Goal: Information Seeking & Learning: Learn about a topic

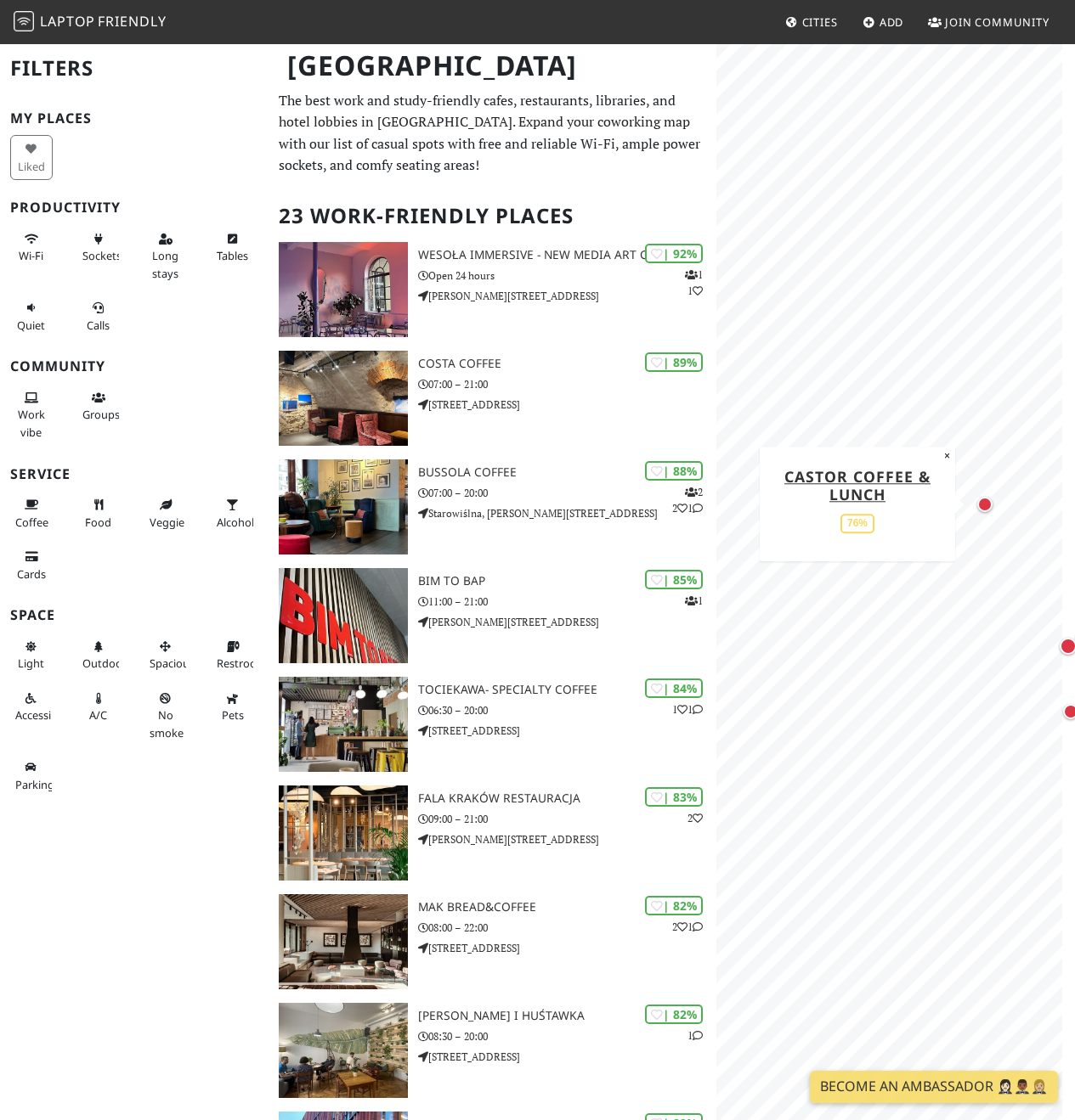
click at [988, 507] on div "Map marker" at bounding box center [985, 505] width 15 height 15
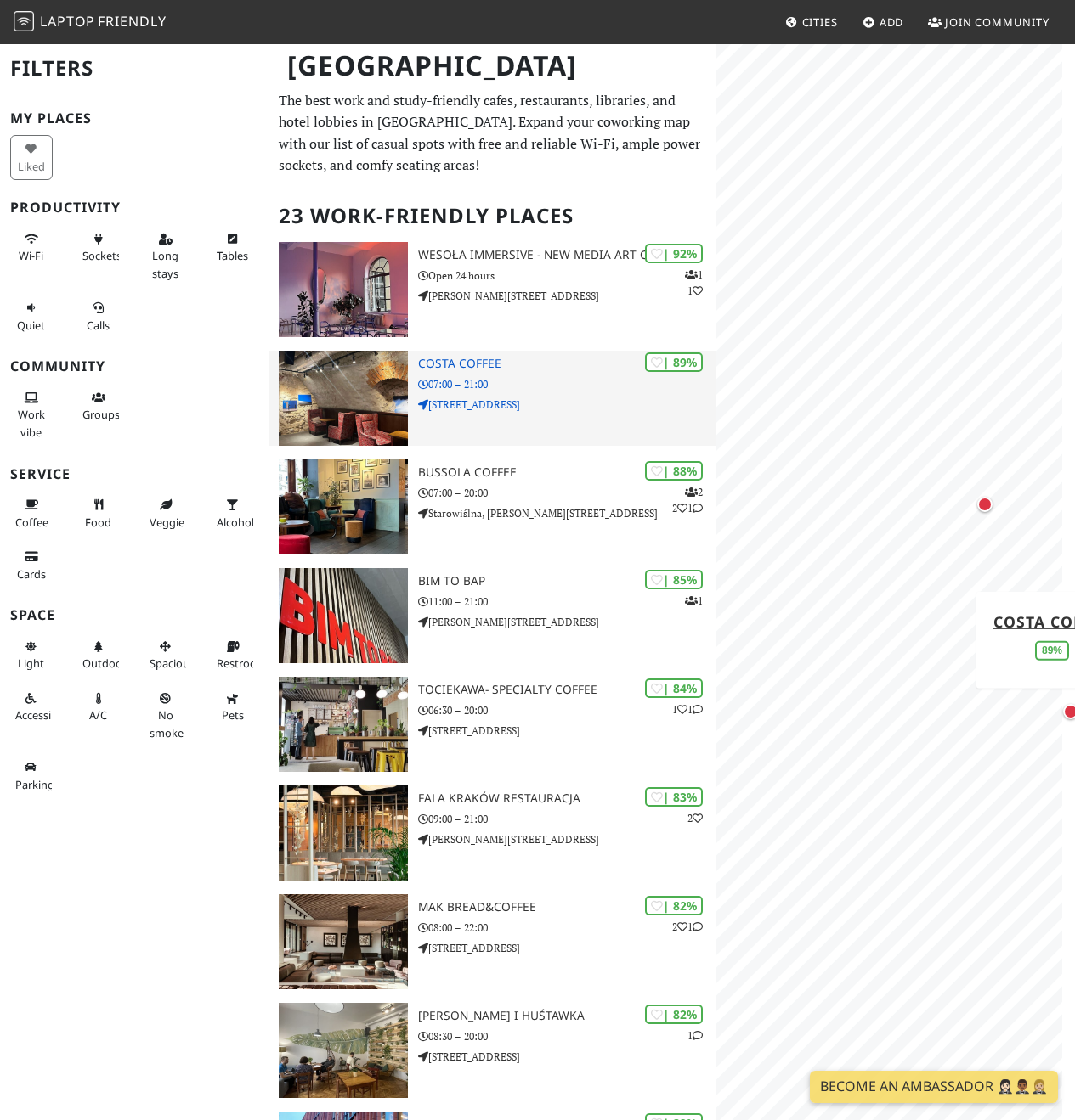
click at [561, 392] on div "| 89% Costa Coffee 07:00 – 21:00 [STREET_ADDRESS]" at bounding box center [567, 398] width 298 height 96
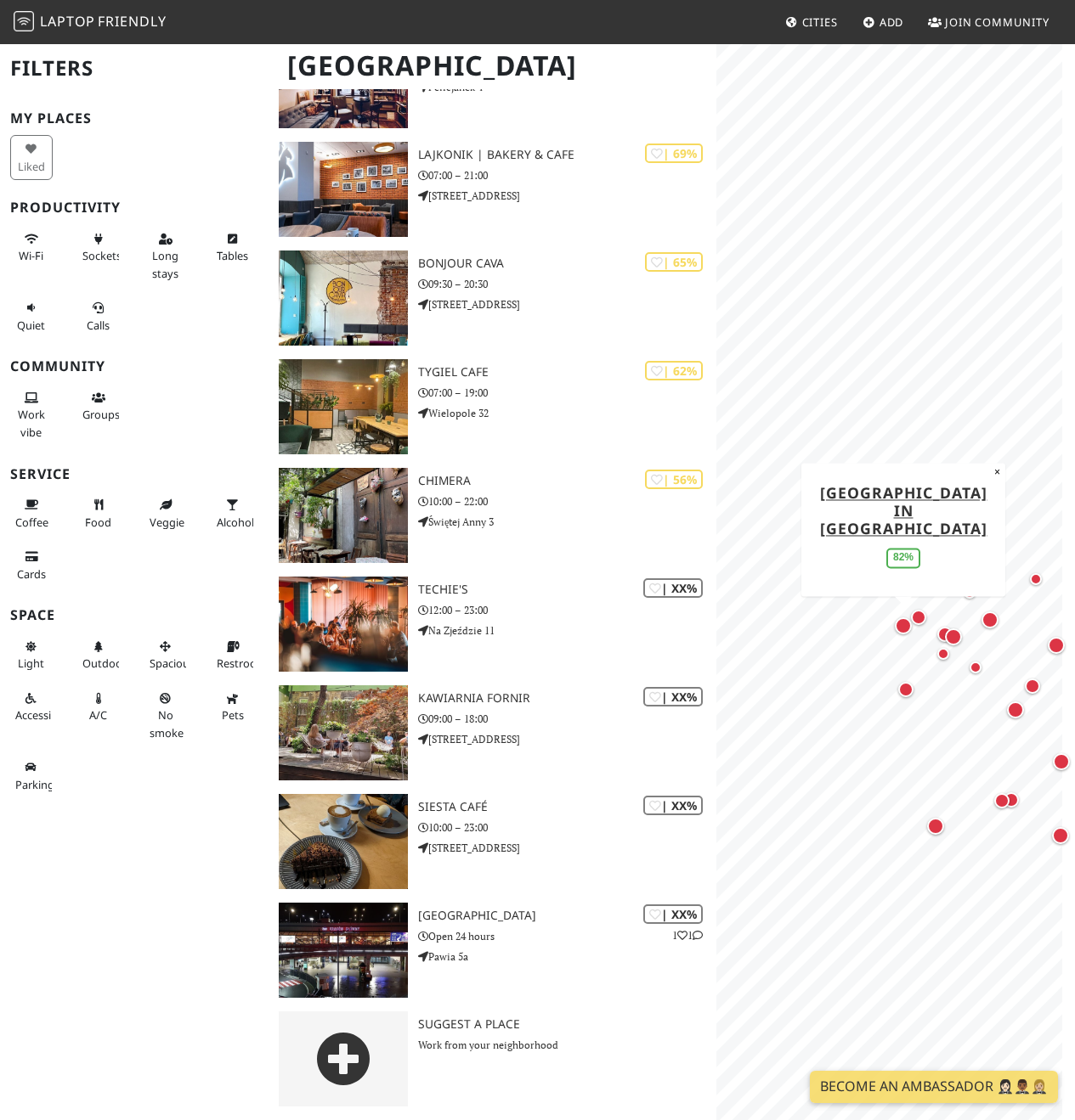
click at [908, 630] on div "Map marker" at bounding box center [903, 627] width 17 height 17
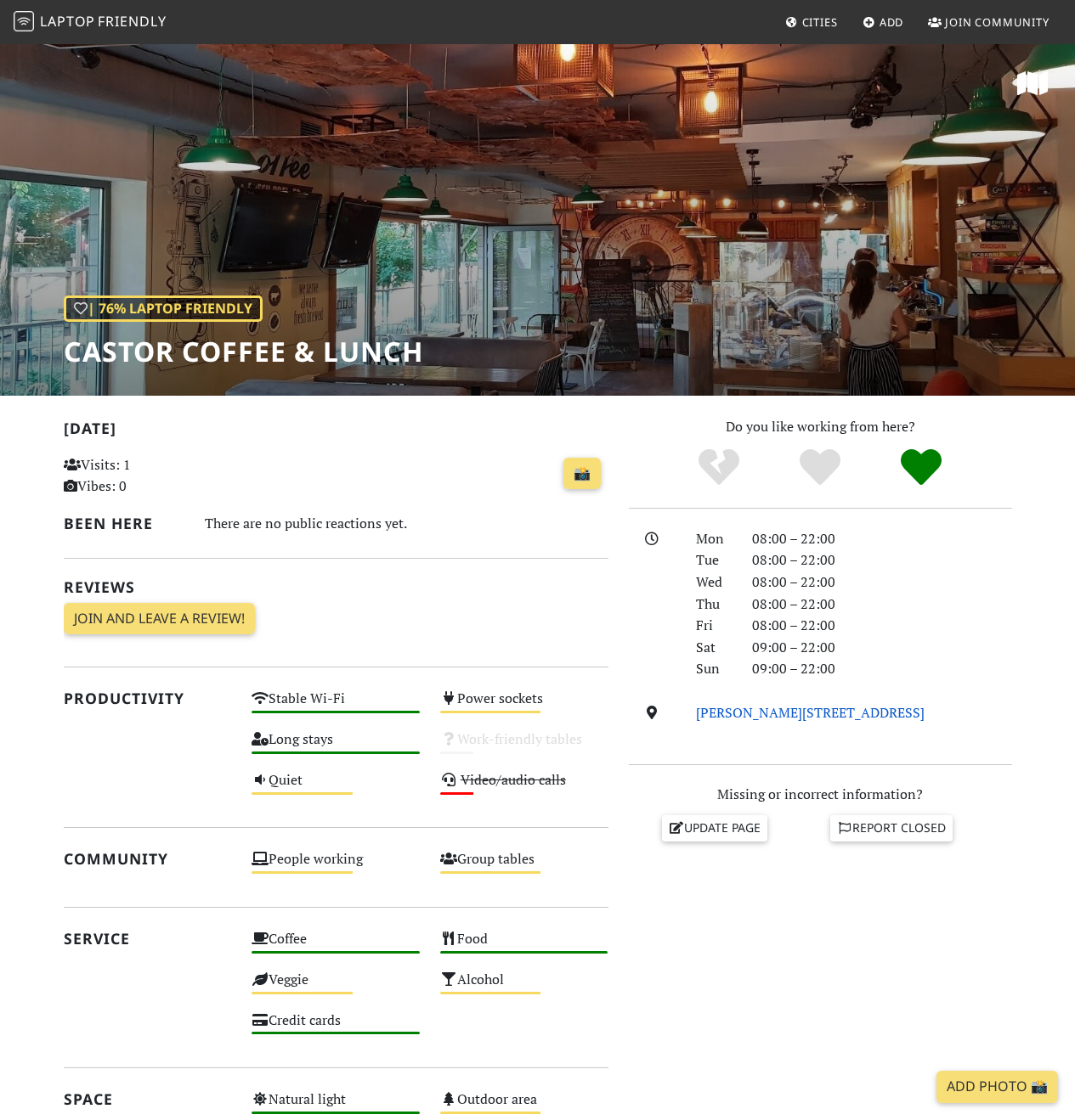
click at [791, 716] on link "[PERSON_NAME][STREET_ADDRESS]" at bounding box center [810, 712] width 229 height 18
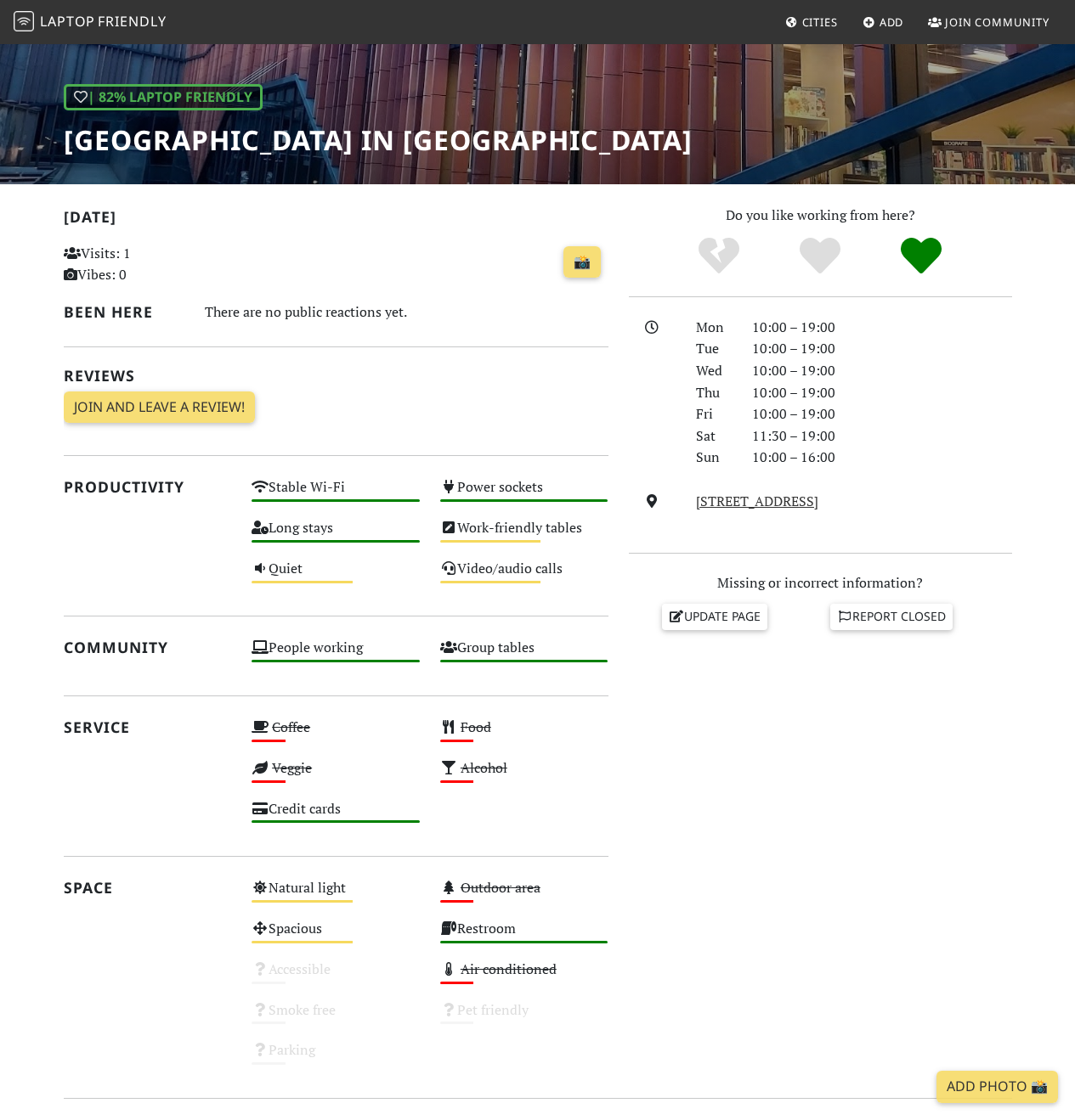
scroll to position [210, 0]
